Goal: Find contact information: Find contact information

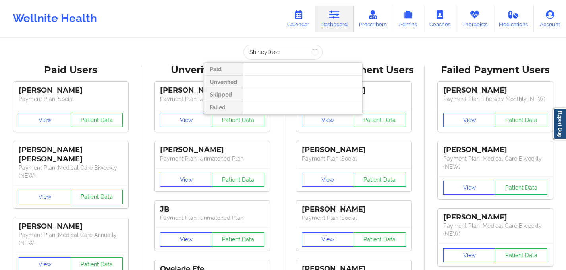
type input "[PERSON_NAME]"
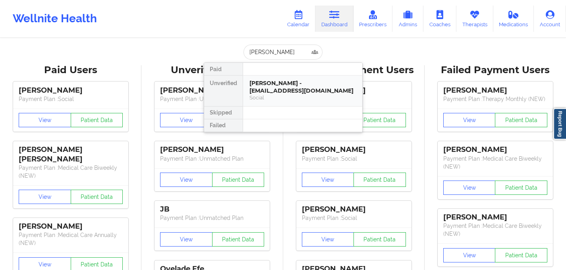
click at [277, 84] on div "[PERSON_NAME] - [EMAIL_ADDRESS][DOMAIN_NAME]" at bounding box center [302, 86] width 106 height 15
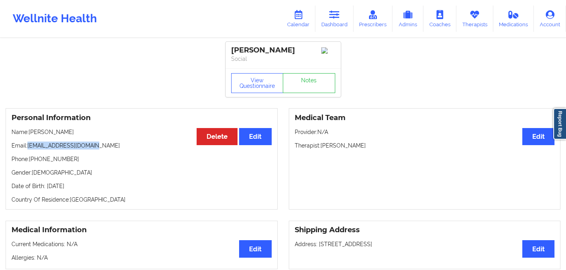
drag, startPoint x: 91, startPoint y: 147, endPoint x: 28, endPoint y: 144, distance: 62.8
click at [28, 144] on p "Email: [EMAIL_ADDRESS][DOMAIN_NAME]" at bounding box center [142, 145] width 260 height 8
copy p "[EMAIL_ADDRESS][DOMAIN_NAME]"
drag, startPoint x: 75, startPoint y: 162, endPoint x: 31, endPoint y: 162, distance: 43.7
click at [31, 162] on p "Phone: [PHONE_NUMBER]" at bounding box center [142, 159] width 260 height 8
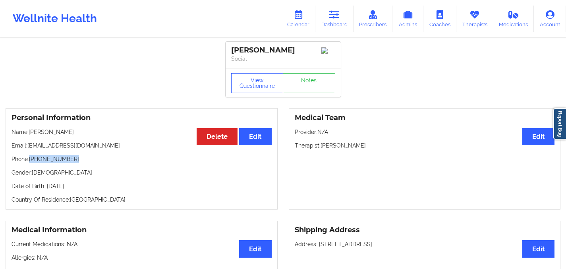
copy p "[PHONE_NUMBER]"
